Goal: Task Accomplishment & Management: Manage account settings

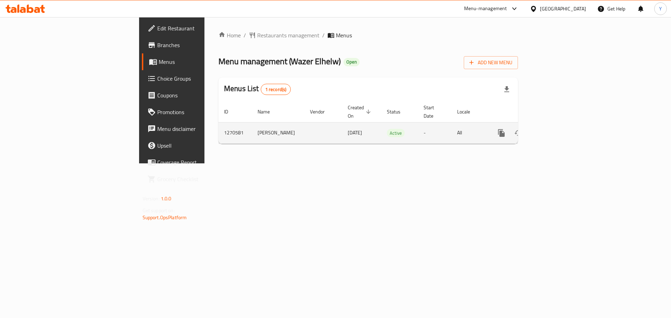
click at [556, 129] on icon "enhanced table" at bounding box center [551, 133] width 8 height 8
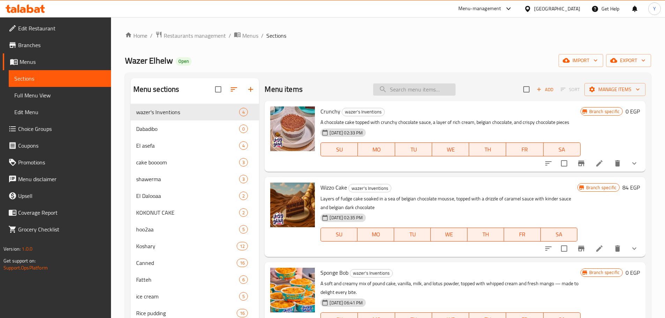
click at [406, 89] on input "search" at bounding box center [414, 89] width 82 height 12
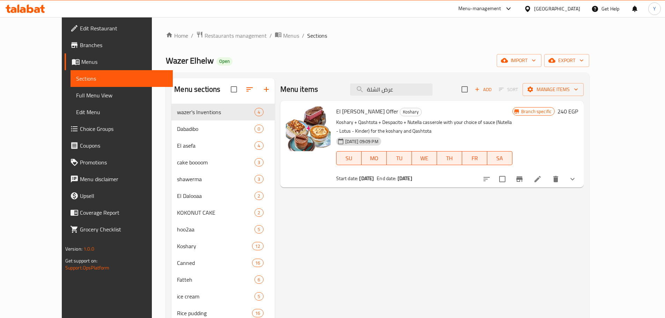
type input "عرض الشلة"
click at [523, 177] on icon "Branch-specific-item" at bounding box center [520, 179] width 6 height 6
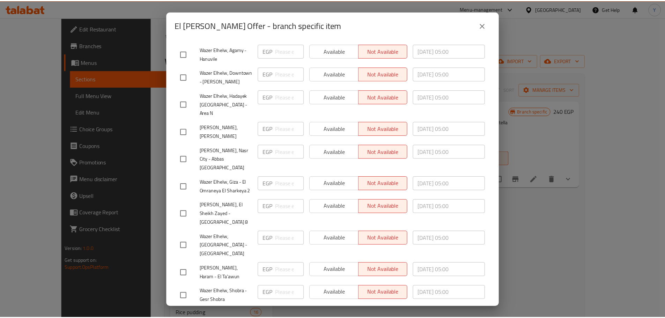
scroll to position [218, 0]
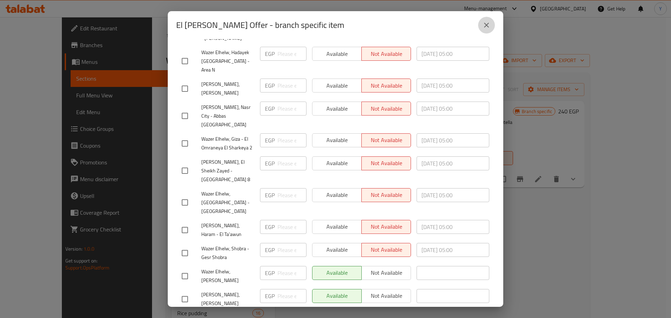
click at [489, 24] on icon "close" at bounding box center [486, 25] width 8 height 8
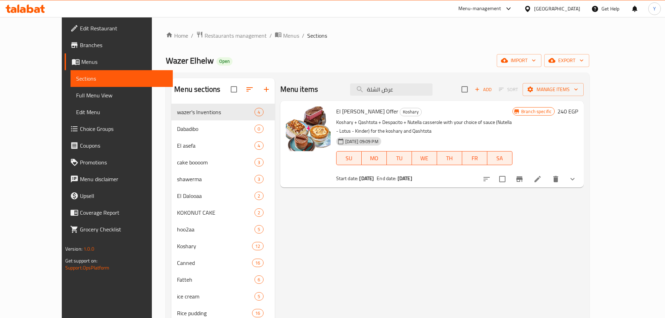
click at [542, 177] on icon at bounding box center [538, 179] width 8 height 8
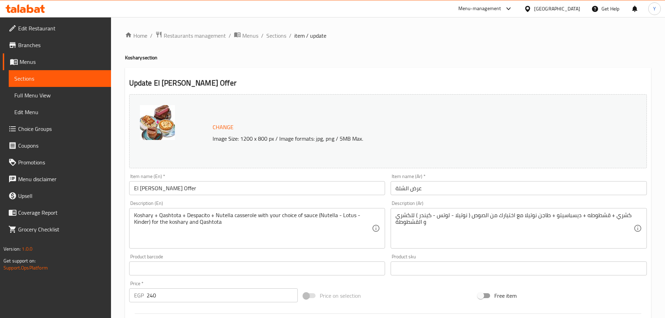
click at [264, 37] on ol "Home / Restaurants management / Menus / Sections / item / update" at bounding box center [388, 35] width 526 height 9
click at [268, 36] on span "Sections" at bounding box center [277, 35] width 20 height 8
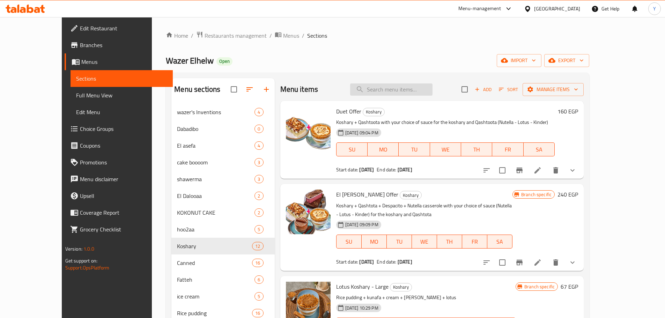
click at [433, 84] on input "search" at bounding box center [391, 89] width 82 height 12
paste input "689264"
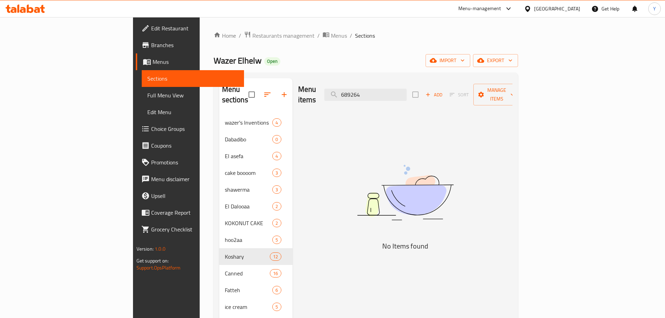
drag, startPoint x: 435, startPoint y: 87, endPoint x: 344, endPoint y: 87, distance: 90.8
click at [344, 87] on div "Menu items 689264 Add Sort Manage items" at bounding box center [405, 94] width 214 height 33
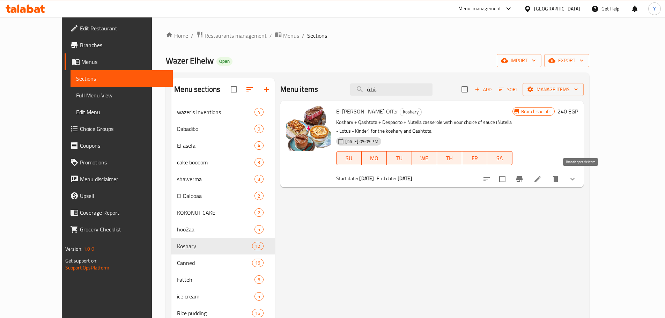
type input "شلة"
click at [523, 180] on icon "Branch-specific-item" at bounding box center [520, 179] width 6 height 6
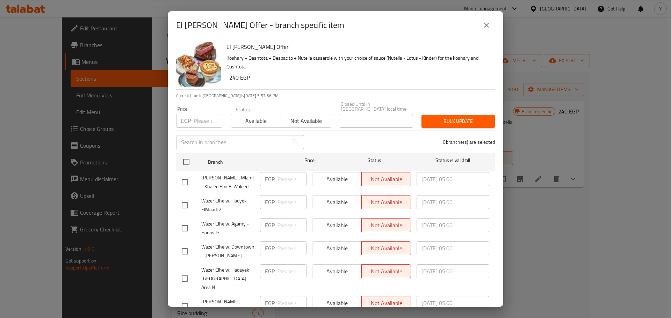
click at [484, 26] on icon "close" at bounding box center [486, 25] width 8 height 8
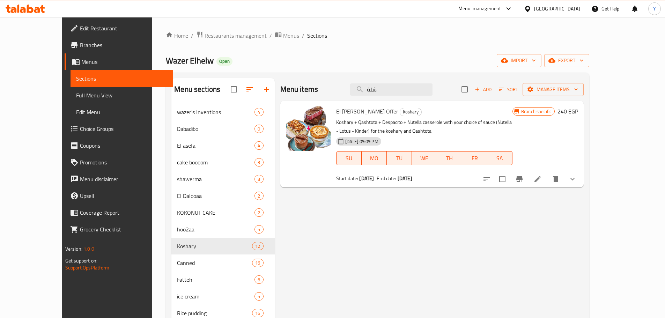
click at [80, 42] on span "Branches" at bounding box center [123, 45] width 87 height 8
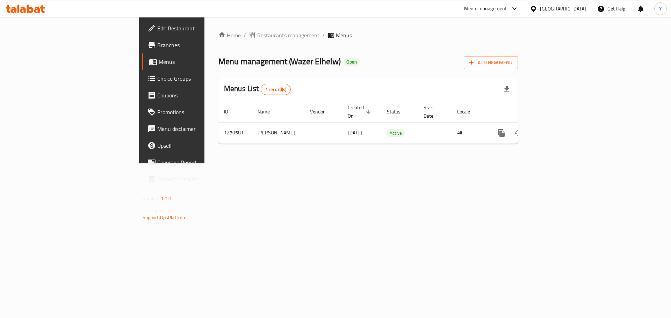
click at [507, 9] on div "Menu-management" at bounding box center [485, 9] width 43 height 8
click at [474, 43] on div "Agent Campaigns Center" at bounding box center [480, 47] width 53 height 8
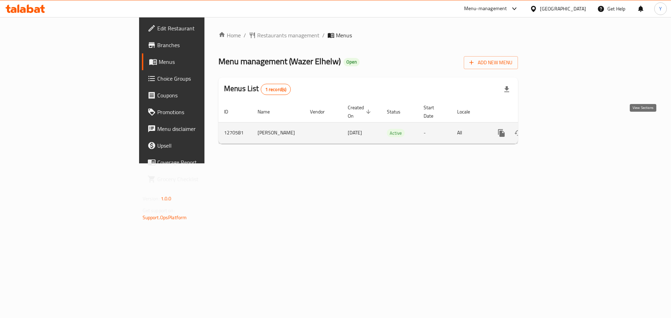
click at [556, 129] on icon "enhanced table" at bounding box center [551, 133] width 8 height 8
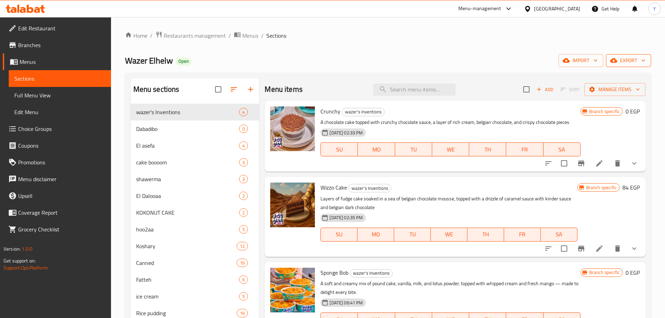
click at [629, 65] on button "export" at bounding box center [628, 60] width 45 height 13
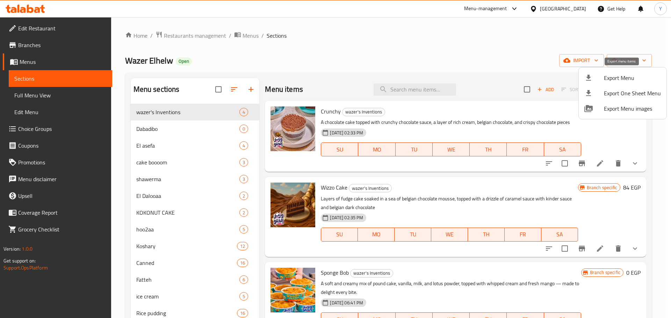
click at [611, 82] on span "Export Menu" at bounding box center [632, 78] width 57 height 8
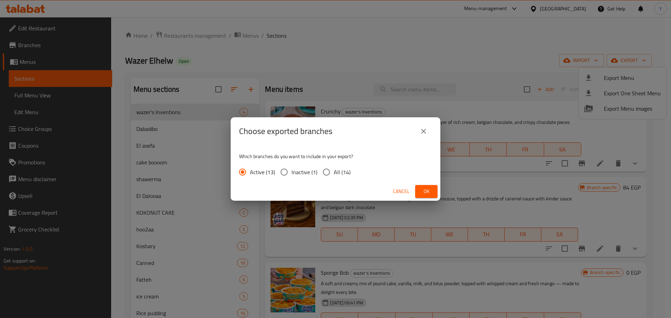
click at [339, 171] on span "All (14)" at bounding box center [342, 172] width 17 height 8
click at [334, 171] on input "All (14)" at bounding box center [326, 172] width 15 height 15
radio input "true"
click at [422, 192] on span "Ok" at bounding box center [426, 191] width 11 height 9
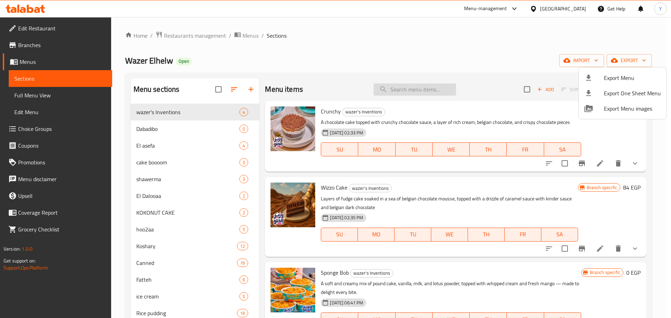
drag, startPoint x: 431, startPoint y: 76, endPoint x: 429, endPoint y: 84, distance: 7.7
click at [430, 80] on div at bounding box center [335, 159] width 671 height 318
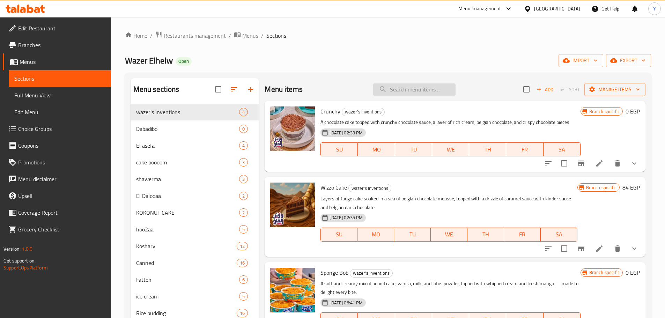
click at [426, 95] on input "search" at bounding box center [414, 89] width 82 height 12
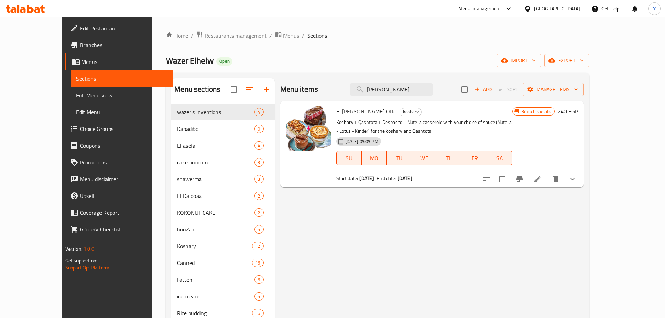
type input "shella"
click at [542, 180] on icon at bounding box center [538, 179] width 8 height 8
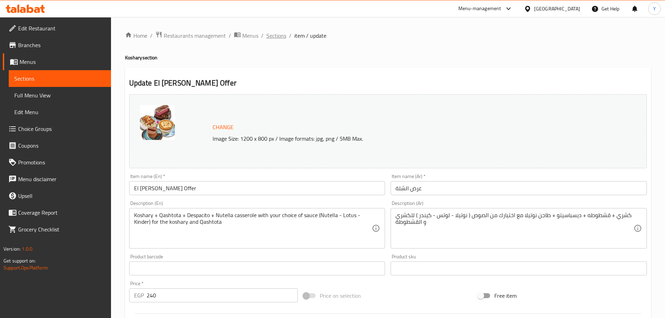
click at [275, 36] on span "Sections" at bounding box center [277, 35] width 20 height 8
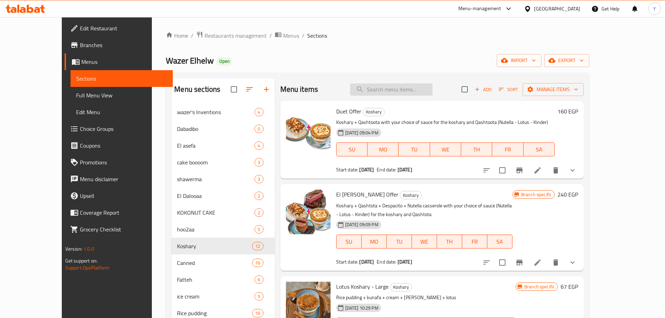
click at [416, 92] on input "search" at bounding box center [391, 89] width 82 height 12
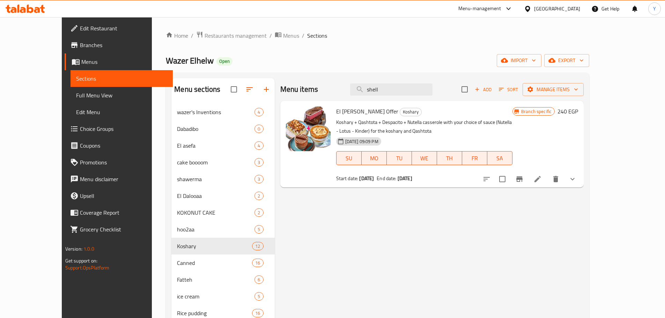
type input "shell"
drag, startPoint x: 345, startPoint y: 178, endPoint x: 437, endPoint y: 183, distance: 91.3
click at [437, 183] on div "El Shella Offer Koshary Koshary + Qashtota + Despacito + Nutella casserole with…" at bounding box center [425, 144] width 182 height 81
click at [437, 178] on div "Start date: 01-09-2025 End date: 31-12-2025" at bounding box center [424, 178] width 176 height 7
click at [578, 112] on h6 "240 EGP" at bounding box center [568, 112] width 21 height 10
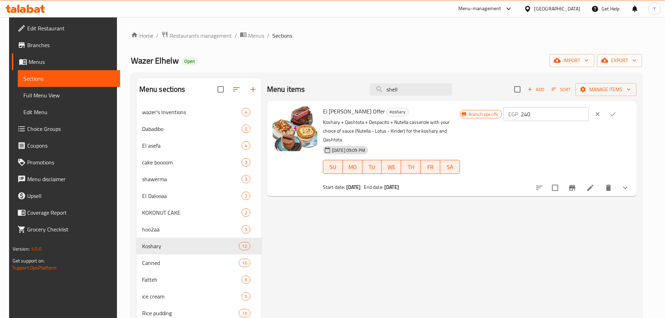
click at [617, 112] on icon "ok" at bounding box center [613, 114] width 7 height 7
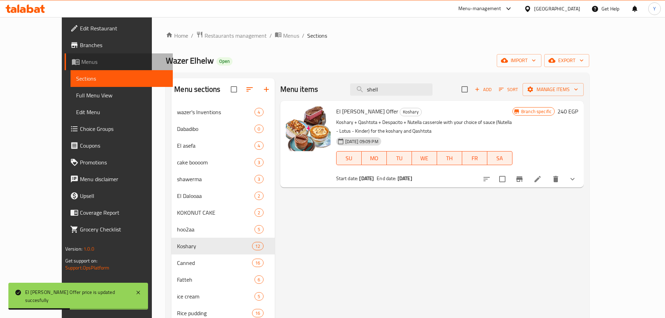
click at [81, 59] on span "Menus" at bounding box center [124, 62] width 86 height 8
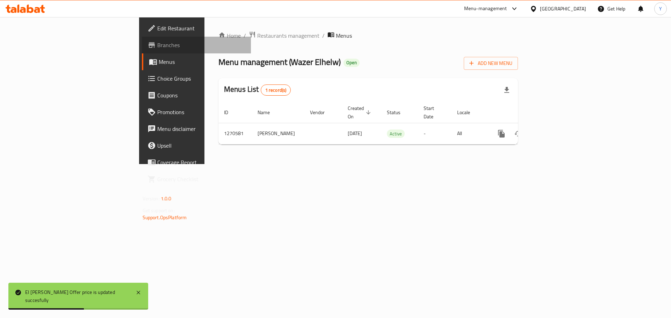
click at [157, 49] on span "Branches" at bounding box center [201, 45] width 88 height 8
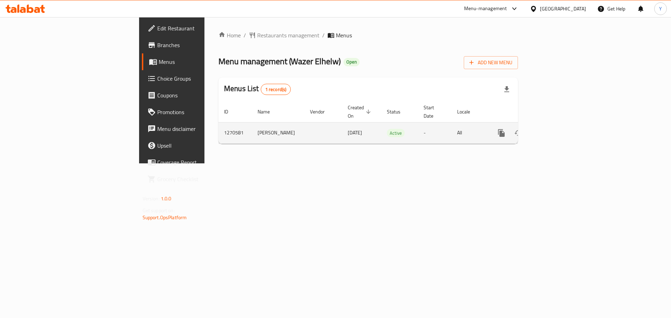
click at [556, 129] on icon "enhanced table" at bounding box center [551, 133] width 8 height 8
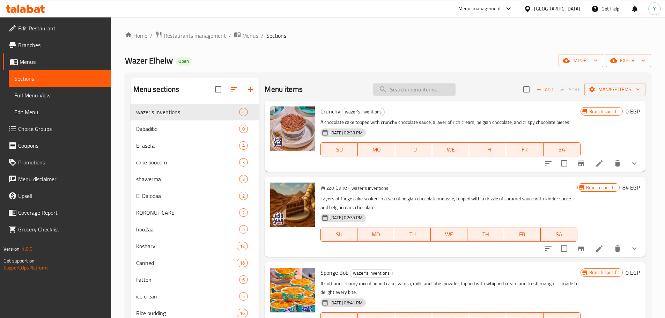
click at [398, 93] on input "search" at bounding box center [414, 89] width 82 height 12
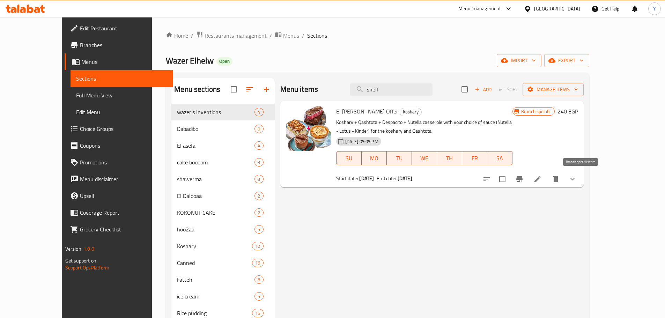
type input "shell"
click at [528, 180] on button "Branch-specific-item" at bounding box center [519, 179] width 17 height 17
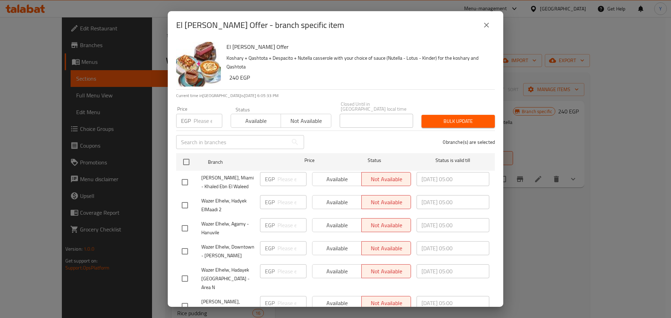
click at [484, 22] on icon "close" at bounding box center [486, 25] width 8 height 8
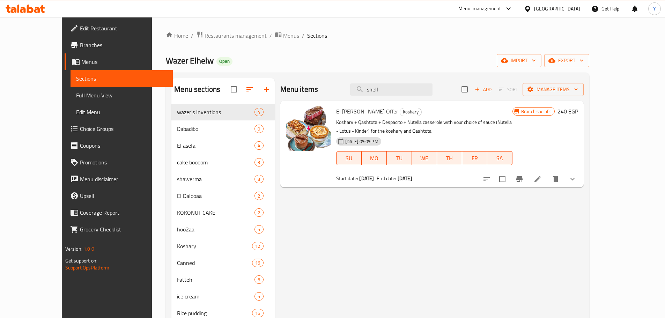
click at [578, 114] on h6 "240 EGP" at bounding box center [568, 112] width 21 height 10
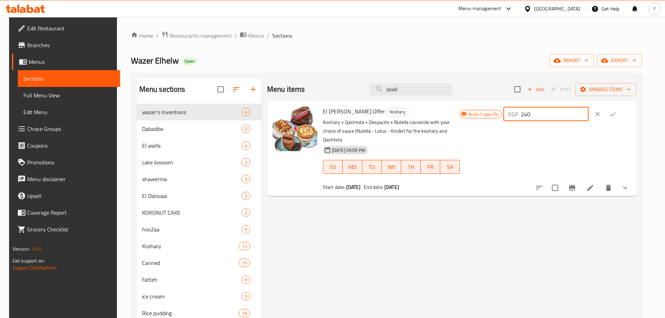
drag, startPoint x: 555, startPoint y: 115, endPoint x: 527, endPoint y: 115, distance: 27.9
click at [527, 115] on div "Branch specific EGP 240 ​" at bounding box center [545, 114] width 171 height 15
paste input "85"
type input "285"
click at [621, 115] on button "ok" at bounding box center [613, 114] width 15 height 15
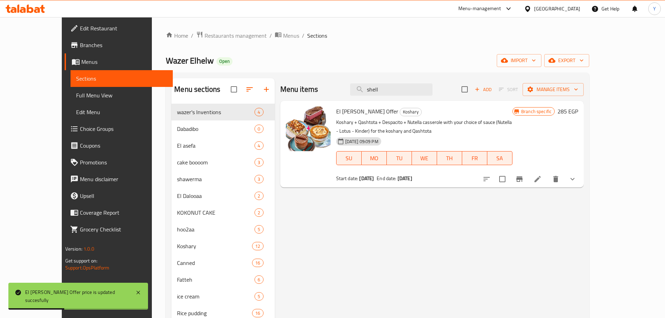
click at [80, 47] on span "Branches" at bounding box center [123, 45] width 87 height 8
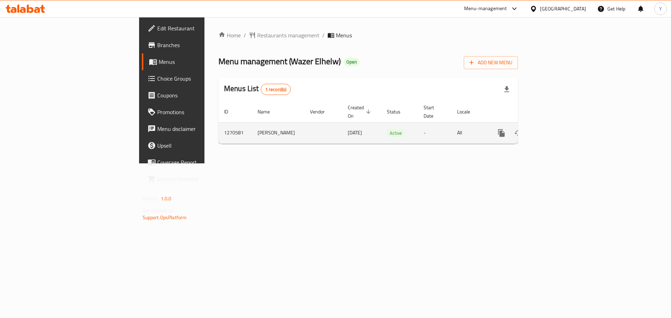
click at [556, 129] on icon "enhanced table" at bounding box center [551, 133] width 8 height 8
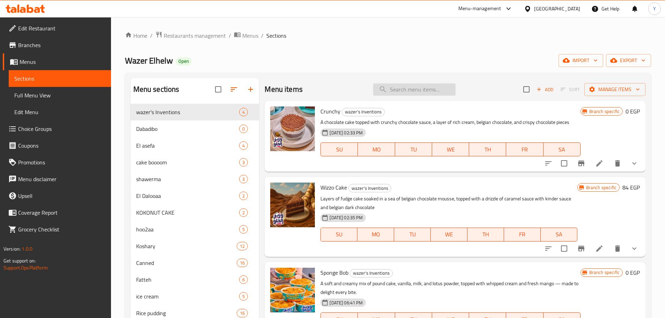
click at [435, 92] on input "search" at bounding box center [414, 89] width 82 height 12
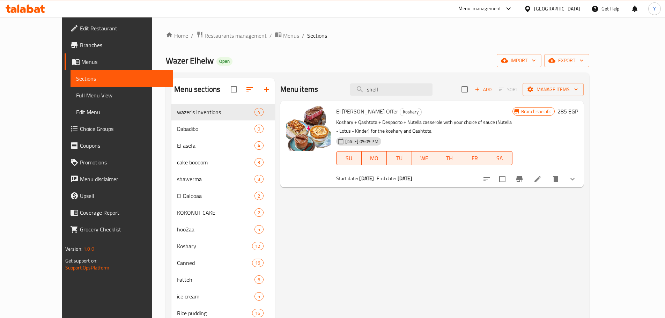
type input "shell"
drag, startPoint x: 567, startPoint y: 177, endPoint x: 577, endPoint y: 184, distance: 11.8
click at [577, 184] on div at bounding box center [530, 179] width 103 height 17
click at [523, 178] on icon "Branch-specific-item" at bounding box center [520, 179] width 6 height 6
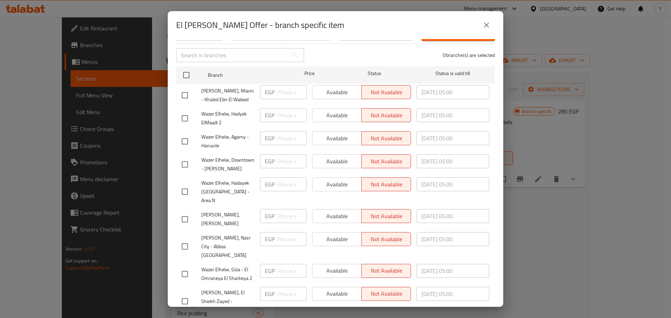
scroll to position [218, 0]
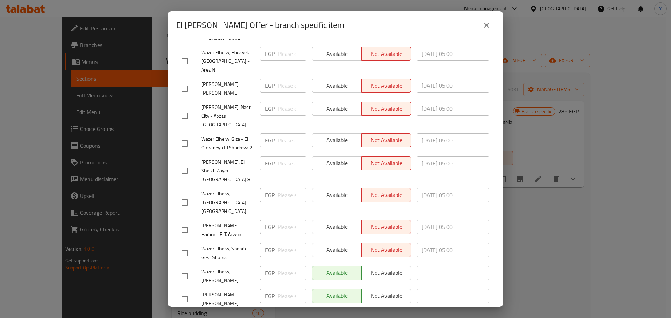
click at [203, 268] on span "Wazer Elhelw, [PERSON_NAME]" at bounding box center [227, 276] width 53 height 17
copy span "Wazer Elhelw, [PERSON_NAME]"
click at [105, 176] on div "El Shella Offer - branch specific item El Shella Offer Koshary + Qashtota + Des…" at bounding box center [335, 159] width 671 height 318
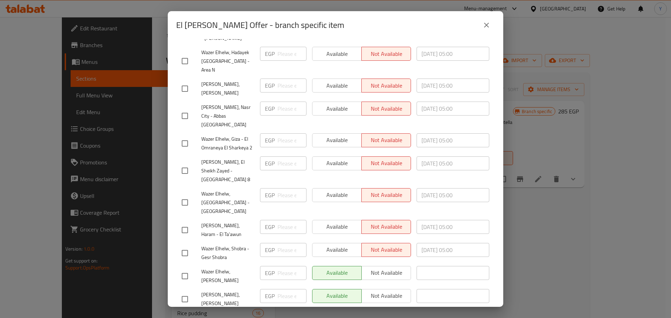
click at [102, 99] on div "El Shella Offer - branch specific item El Shella Offer Koshary + Qashtota + Des…" at bounding box center [335, 159] width 671 height 318
click at [487, 27] on icon "close" at bounding box center [486, 25] width 8 height 8
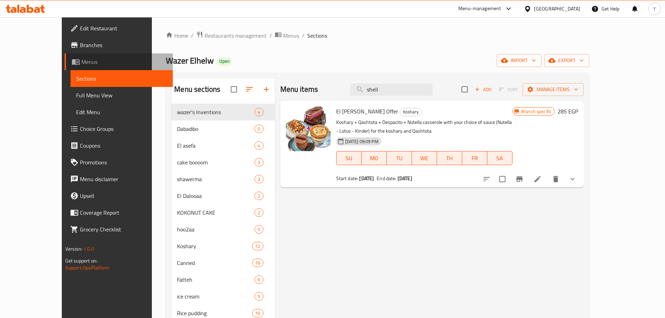
click at [81, 63] on span "Menus" at bounding box center [124, 62] width 86 height 8
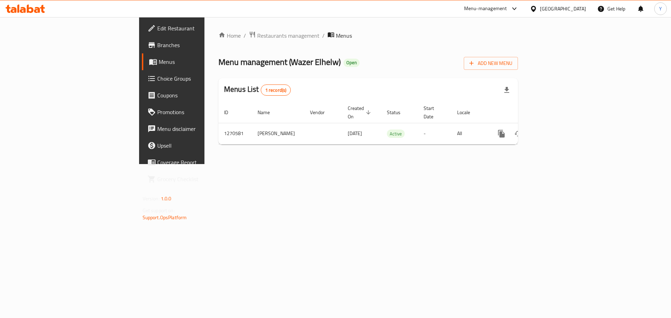
click at [157, 43] on span "Branches" at bounding box center [201, 45] width 88 height 8
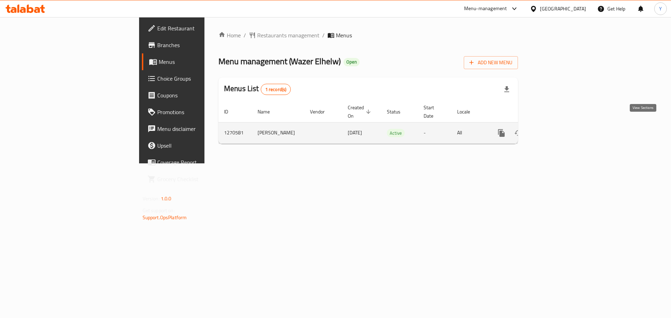
click at [560, 126] on link "enhanced table" at bounding box center [551, 133] width 17 height 17
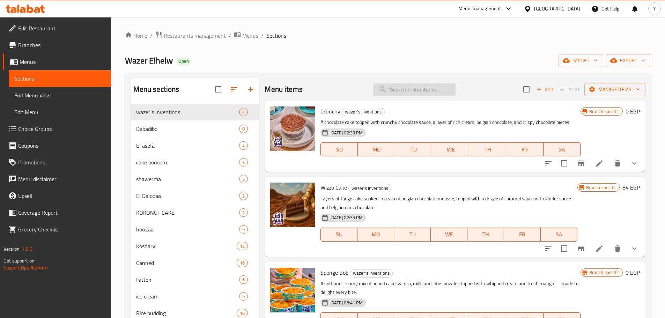
click at [405, 85] on input "search" at bounding box center [414, 89] width 82 height 12
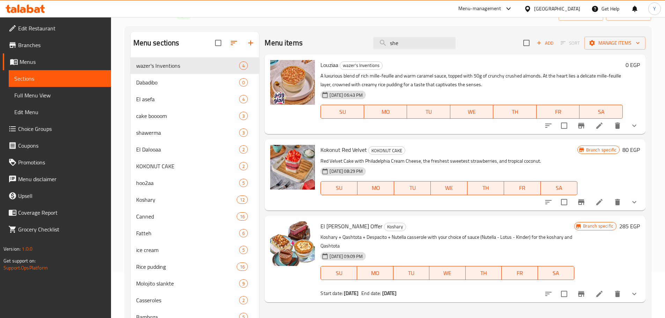
scroll to position [105, 0]
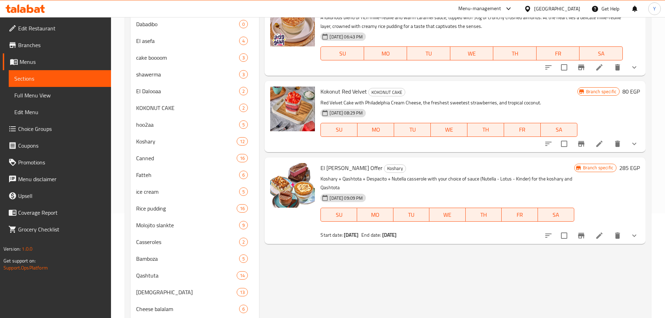
type input "she"
click at [596, 238] on icon at bounding box center [600, 236] width 8 height 8
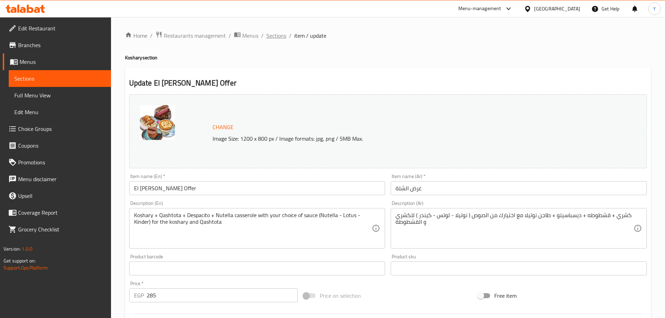
click at [278, 34] on span "Sections" at bounding box center [277, 35] width 20 height 8
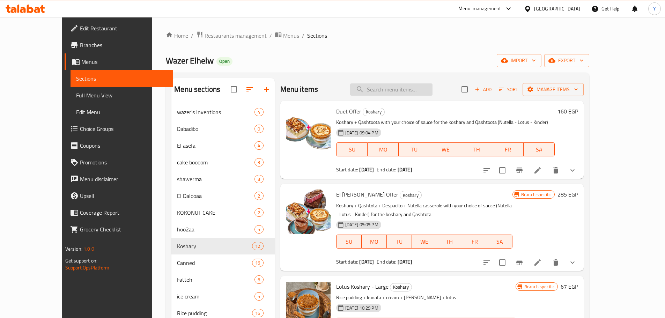
click at [422, 90] on input "search" at bounding box center [391, 89] width 82 height 12
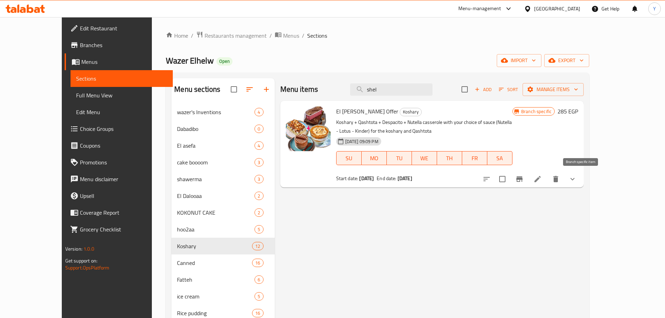
type input "shel"
click at [523, 180] on icon "Branch-specific-item" at bounding box center [520, 179] width 6 height 6
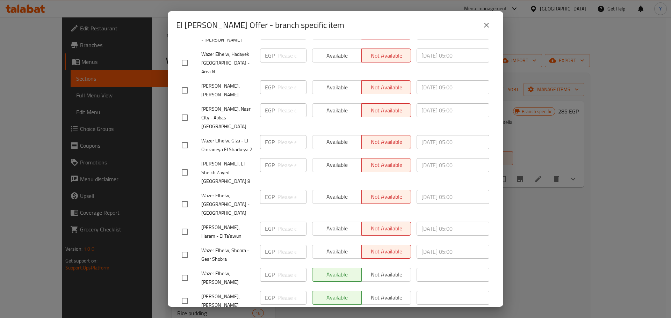
scroll to position [218, 0]
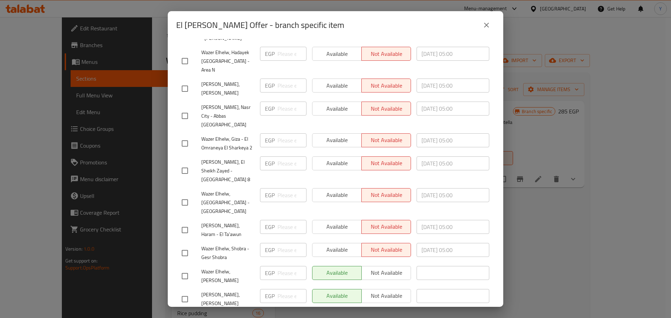
click at [216, 291] on span "Wazer Elhelw, Abdel Salam Arif" at bounding box center [227, 299] width 53 height 17
copy span "Wazer Elhelw, Abdel Salam Arif"
click at [115, 150] on div "El Shella Offer - branch specific item El Shella Offer Koshary + Qashtota + Des…" at bounding box center [335, 159] width 671 height 318
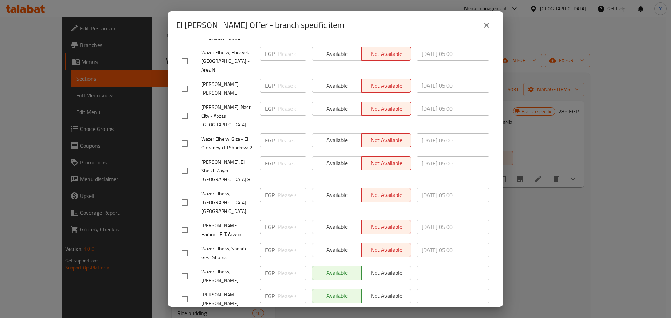
click at [492, 23] on button "close" at bounding box center [486, 25] width 17 height 17
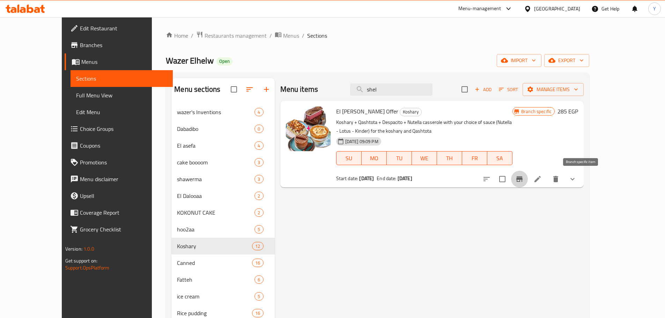
click at [524, 178] on icon "Branch-specific-item" at bounding box center [520, 179] width 8 height 8
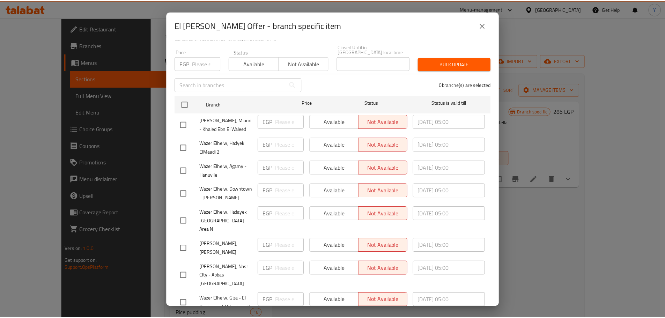
scroll to position [70, 0]
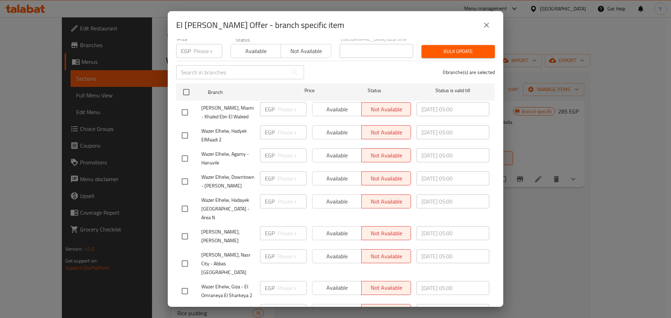
click at [490, 26] on button "close" at bounding box center [486, 25] width 17 height 17
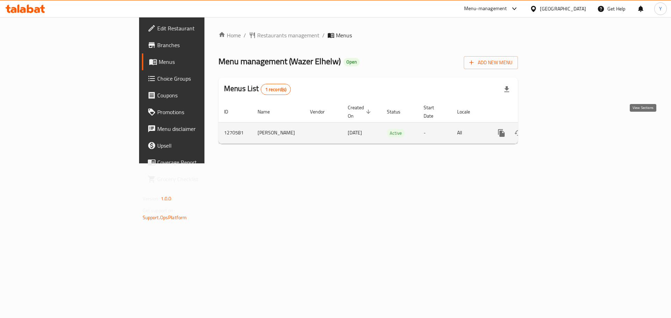
click at [555, 130] on icon "enhanced table" at bounding box center [551, 133] width 6 height 6
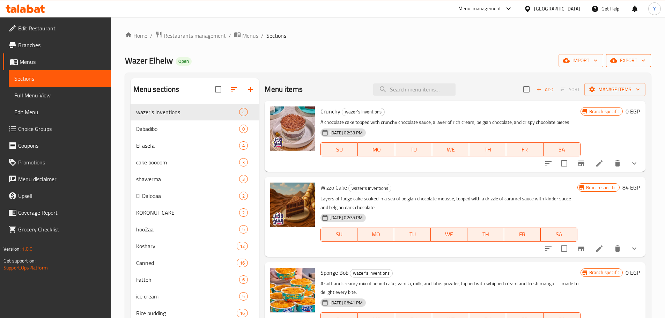
click at [632, 57] on span "export" at bounding box center [629, 60] width 34 height 9
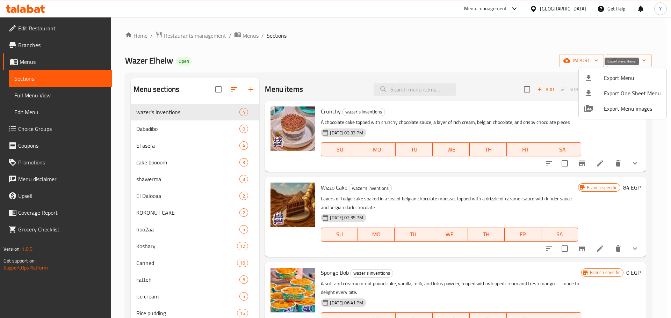
click at [622, 80] on span "Export Menu" at bounding box center [632, 78] width 57 height 8
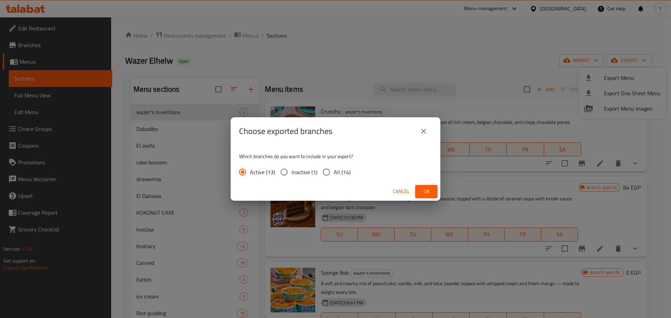
click at [337, 171] on span "All (14)" at bounding box center [342, 172] width 17 height 8
click at [334, 171] on input "All (14)" at bounding box center [326, 172] width 15 height 15
radio input "true"
click at [425, 191] on span "Ok" at bounding box center [426, 191] width 11 height 9
